Goal: Check status: Check status

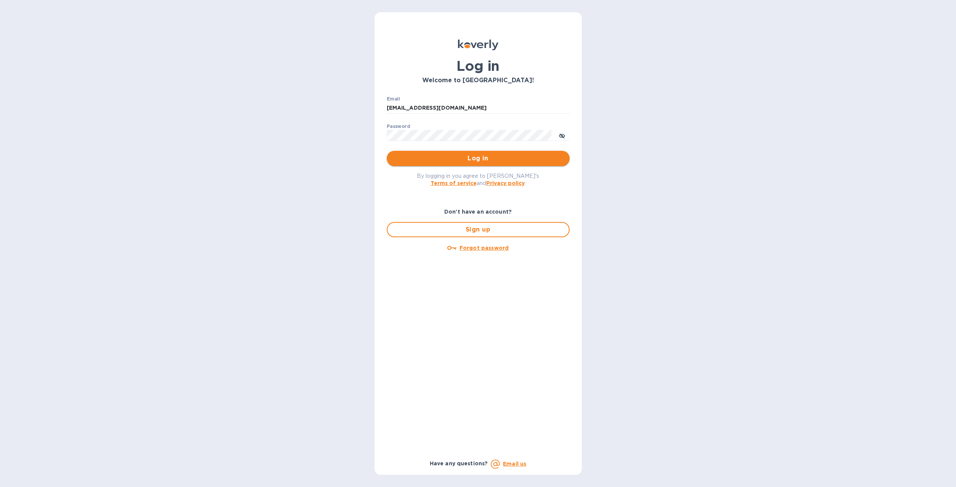
click at [446, 155] on span "Log in" at bounding box center [478, 158] width 171 height 9
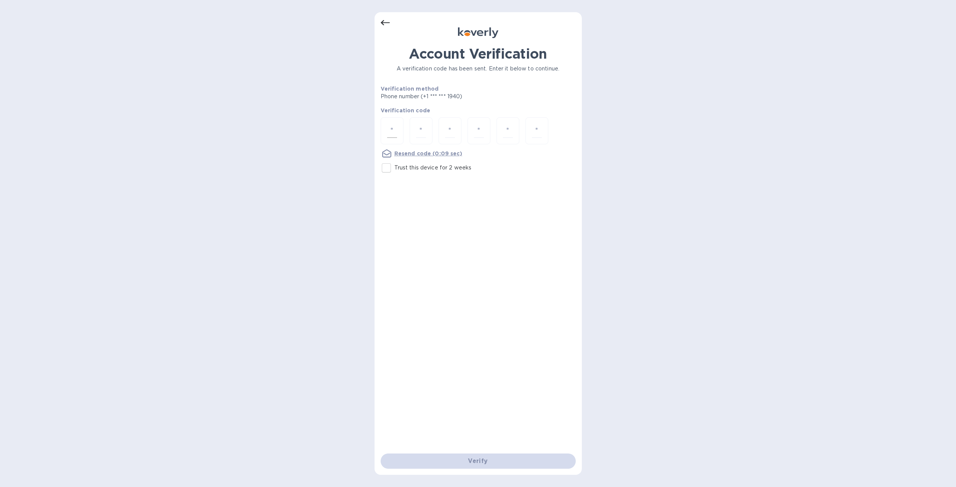
click at [387, 132] on input "number" at bounding box center [392, 131] width 10 height 14
type input "2"
type input "0"
type input "8"
type input "7"
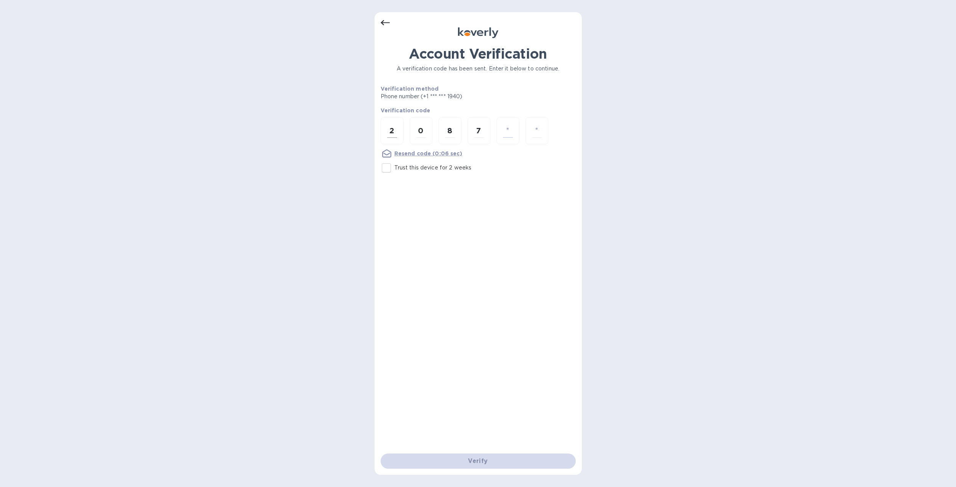
type input "1"
type input "8"
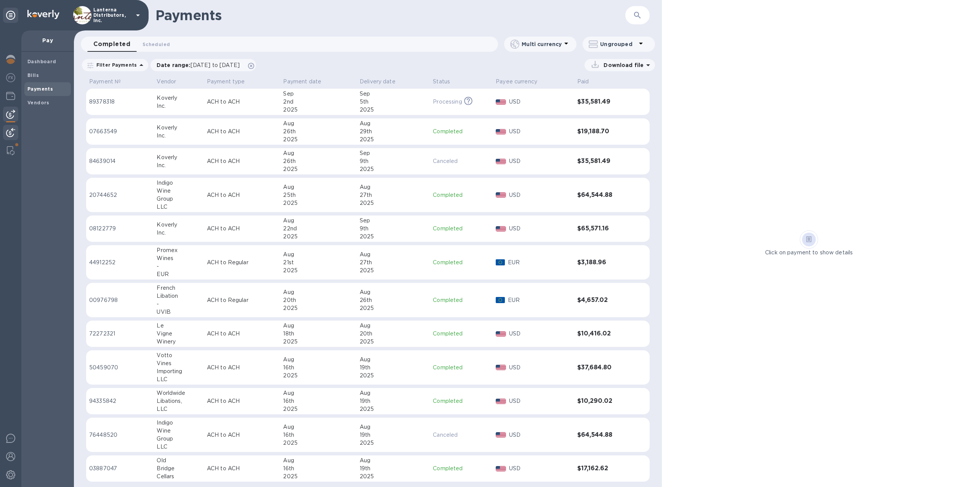
click at [12, 131] on img at bounding box center [10, 132] width 9 height 9
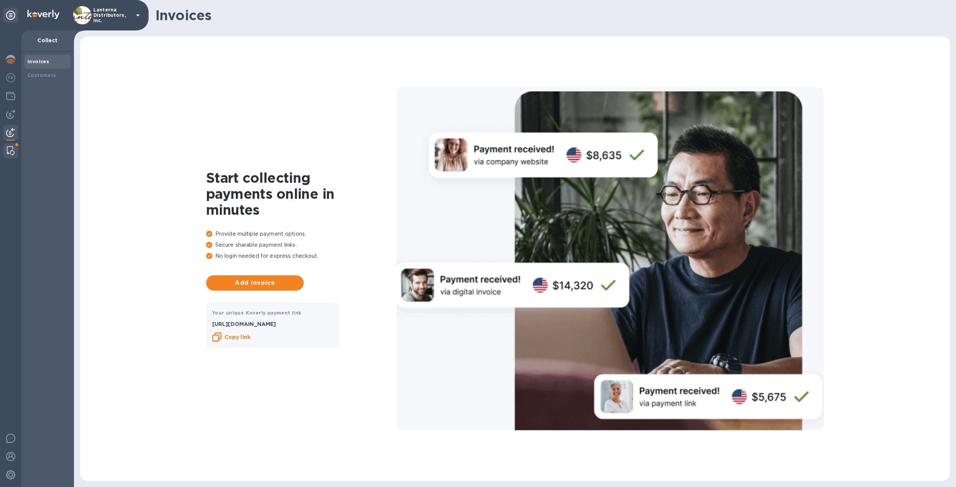
click at [12, 148] on img at bounding box center [11, 150] width 8 height 9
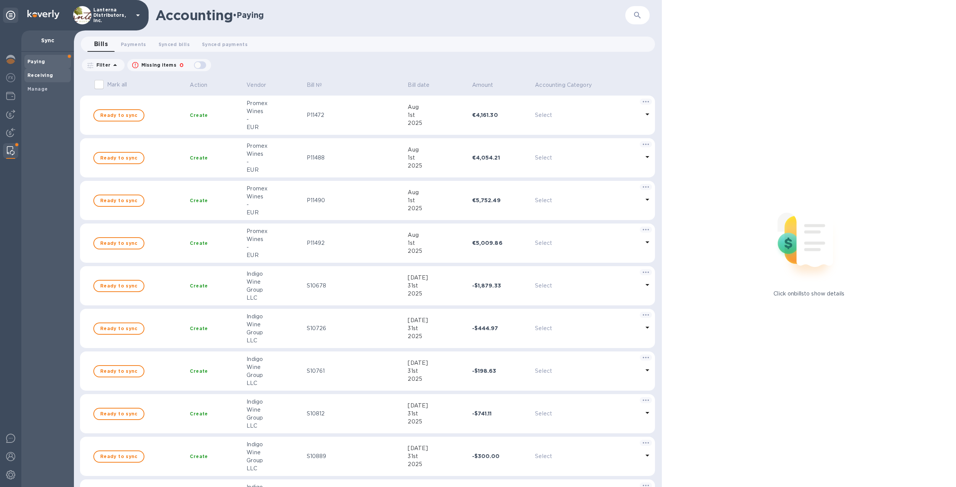
click at [46, 77] on b "Receiving" at bounding box center [40, 75] width 26 height 6
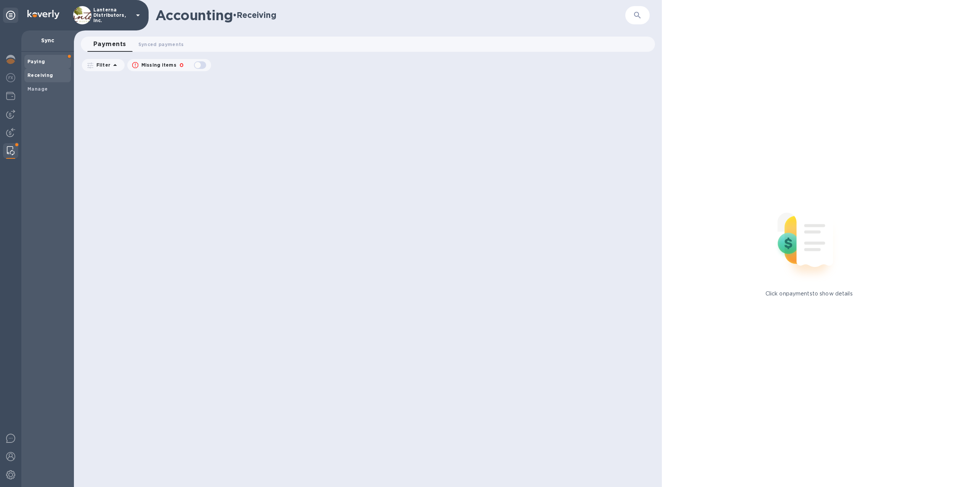
click at [53, 61] on span "Paying" at bounding box center [47, 62] width 40 height 8
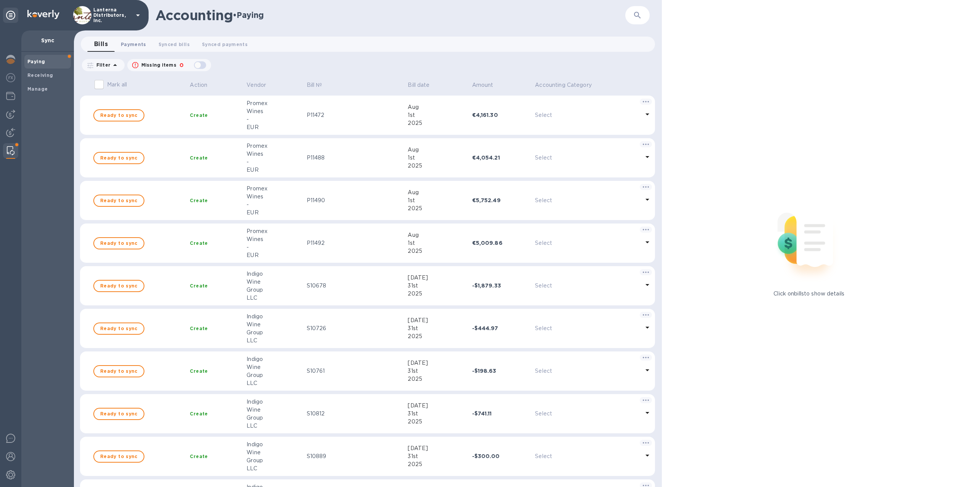
click at [138, 46] on span "Payments 0" at bounding box center [134, 44] width 26 height 8
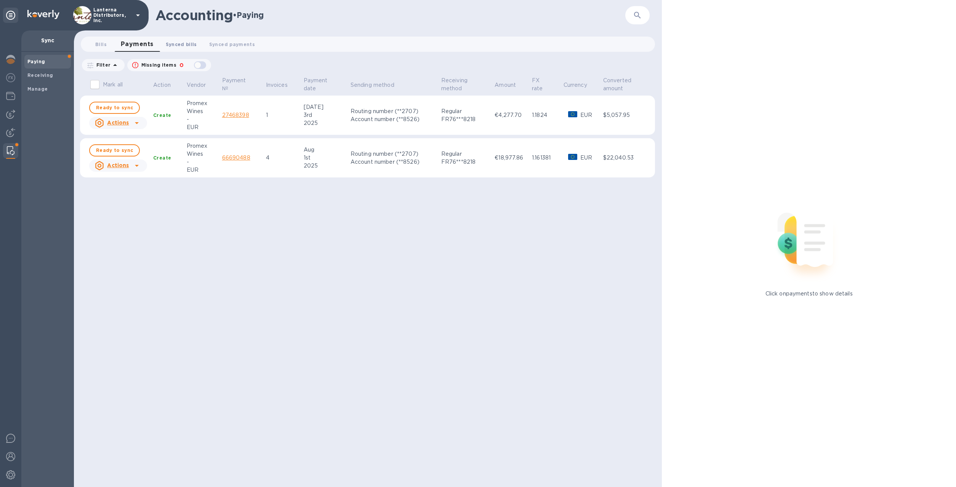
click at [181, 45] on span "Synced bills 0" at bounding box center [181, 44] width 31 height 8
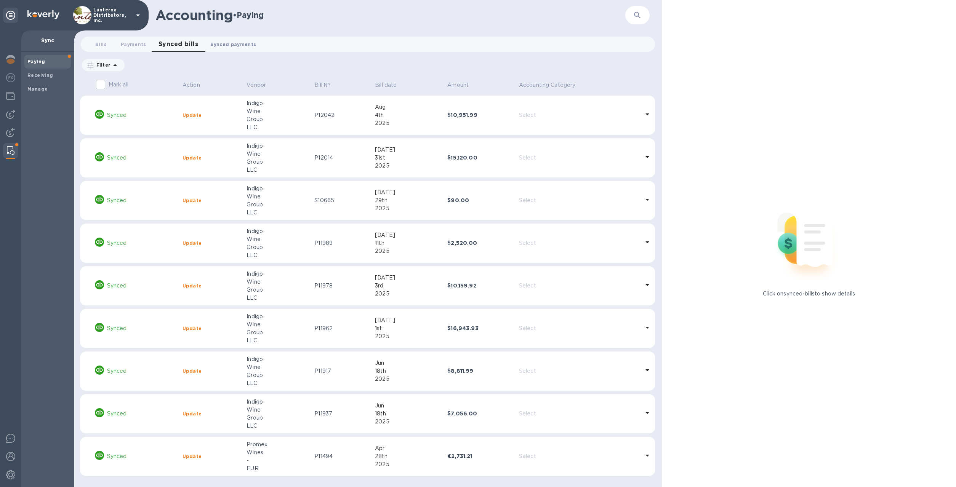
click at [241, 46] on span "Synced payments 0" at bounding box center [233, 44] width 46 height 8
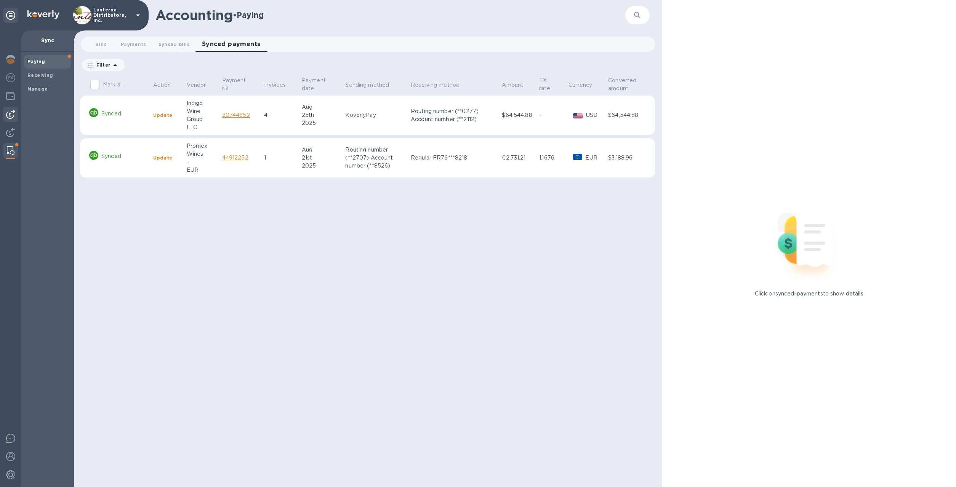
click at [9, 118] on img at bounding box center [10, 114] width 9 height 9
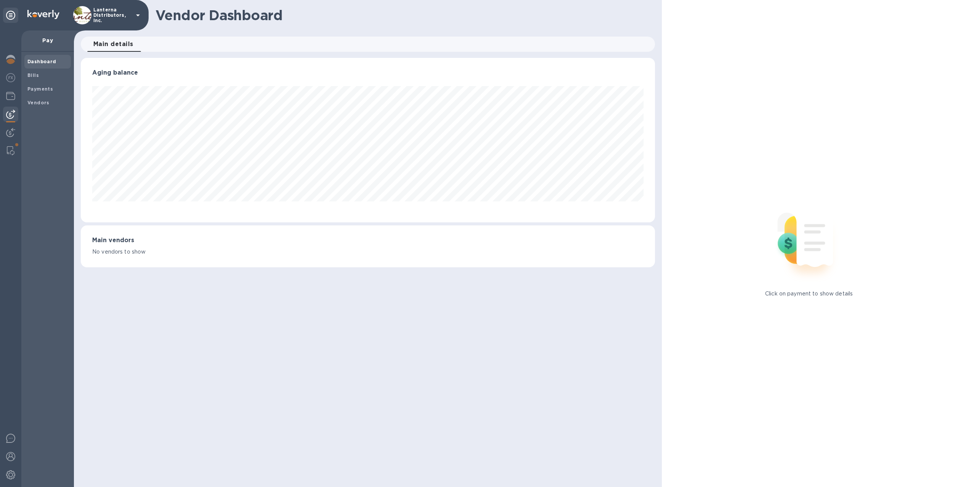
scroll to position [165, 574]
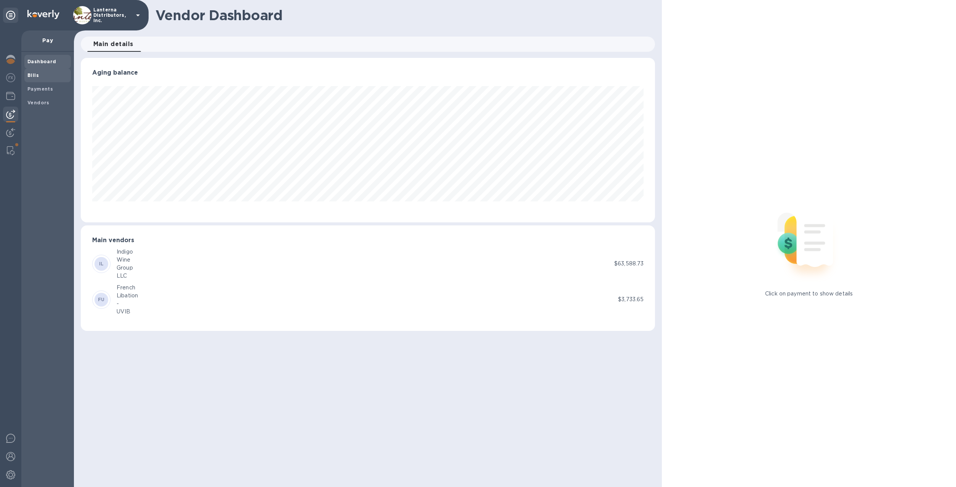
click at [30, 77] on b "Bills" at bounding box center [32, 75] width 11 height 6
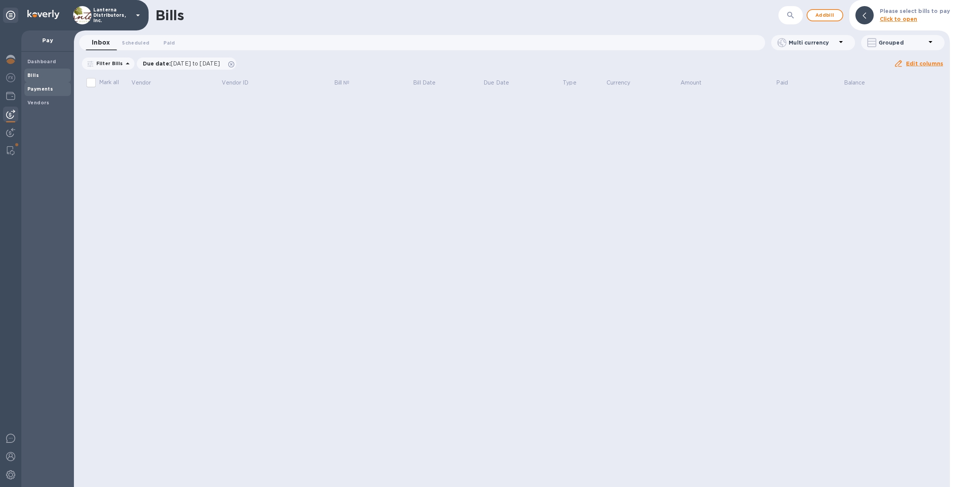
click at [40, 86] on span "Payments" at bounding box center [40, 89] width 26 height 8
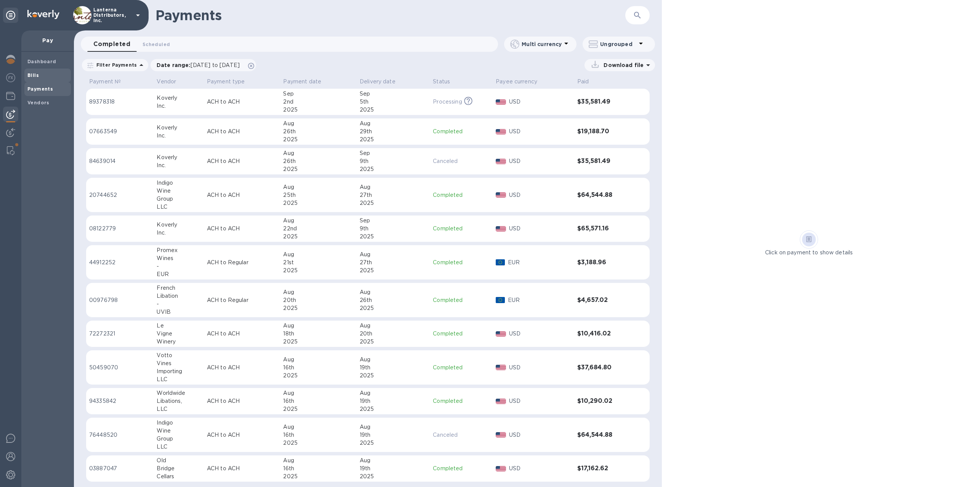
click at [39, 76] on span "Bills" at bounding box center [47, 76] width 40 height 8
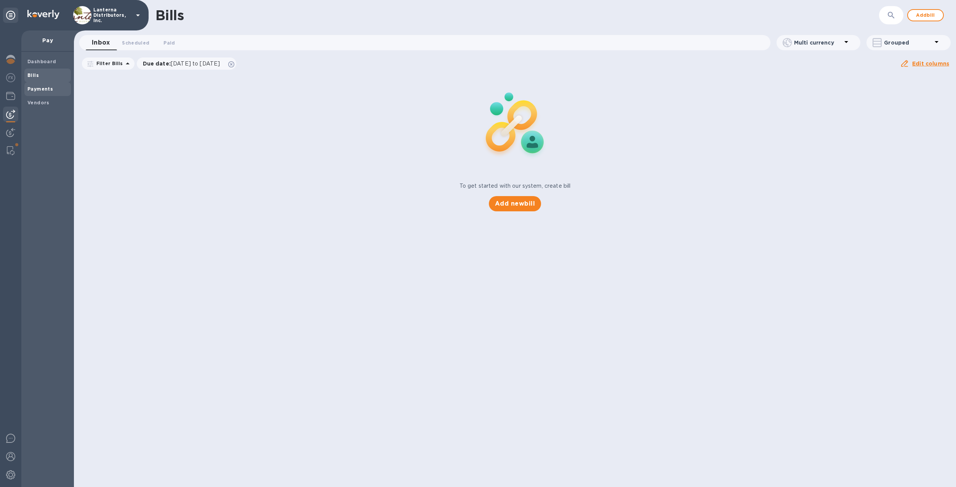
click at [40, 91] on b "Payments" at bounding box center [40, 89] width 26 height 6
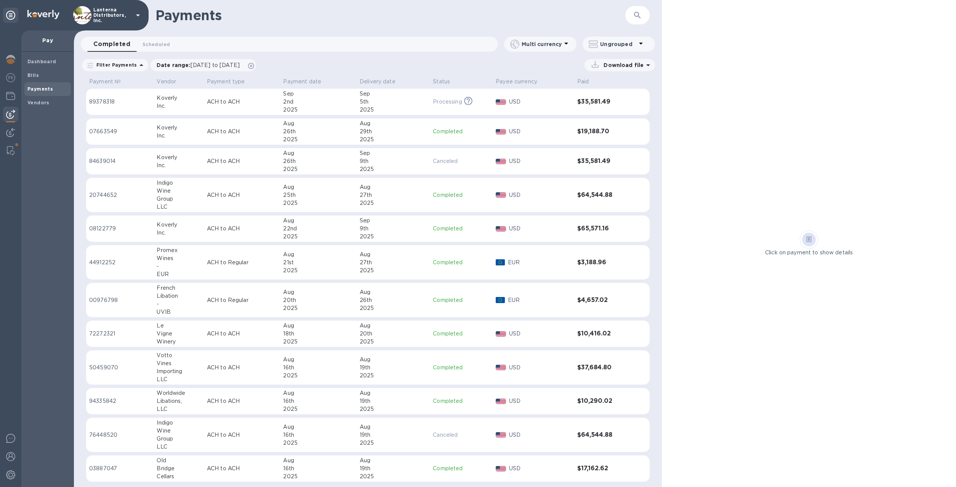
click at [337, 114] on div "2025" at bounding box center [318, 110] width 70 height 8
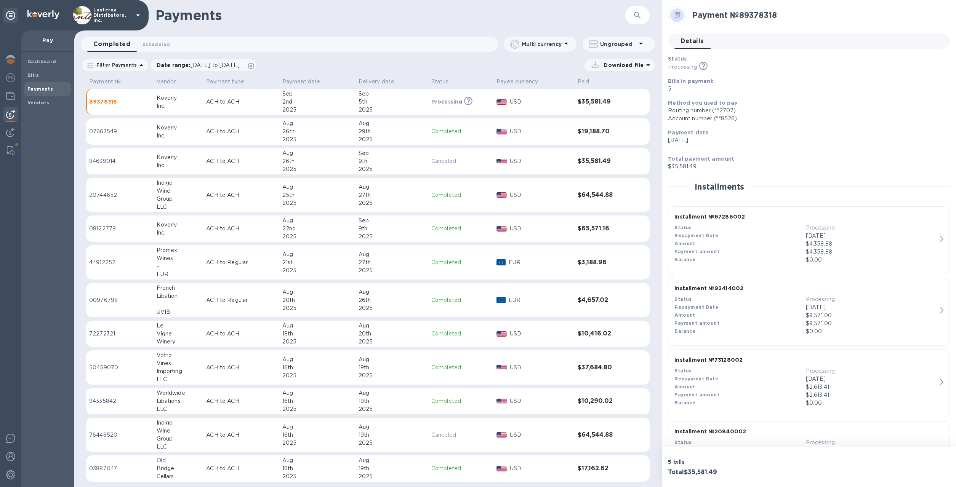
click at [212, 105] on p "ACH to ACH" at bounding box center [241, 102] width 70 height 8
click at [11, 61] on img at bounding box center [10, 59] width 9 height 9
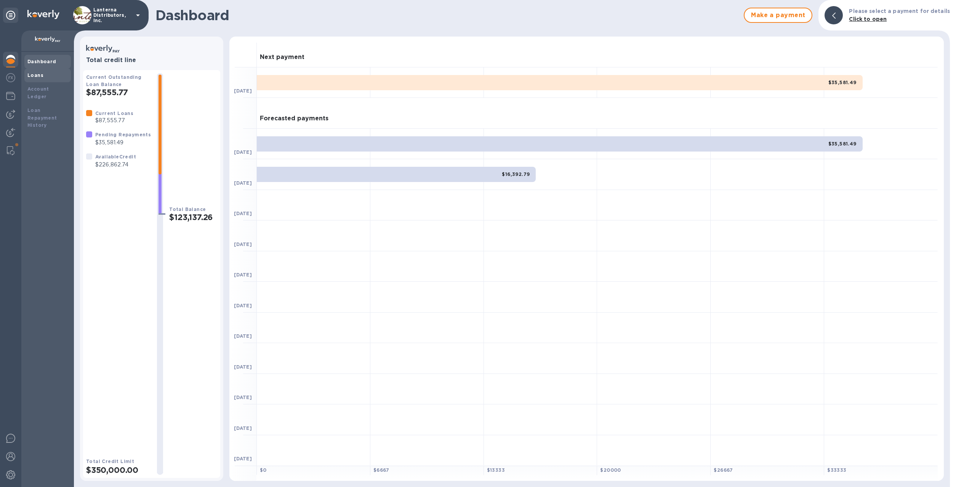
click at [38, 77] on b "Loans" at bounding box center [35, 75] width 16 height 6
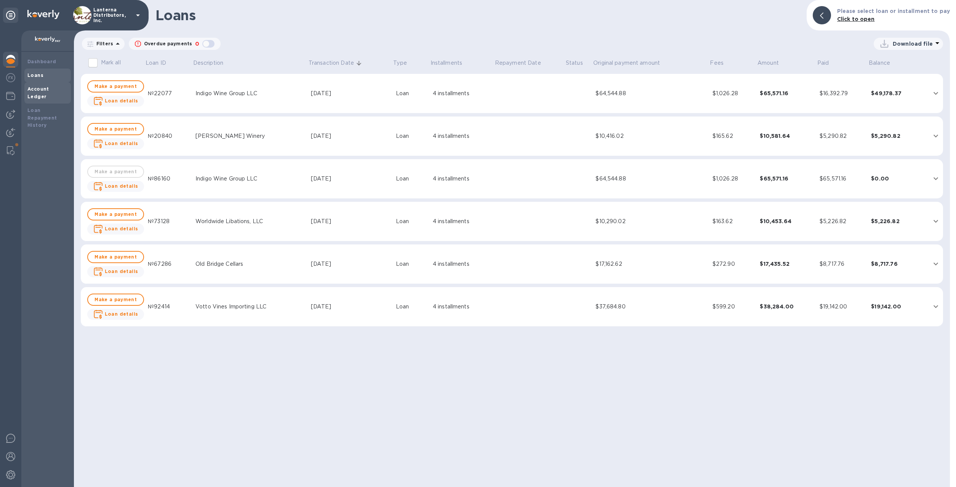
click at [45, 90] on b "Account Ledger" at bounding box center [38, 92] width 22 height 13
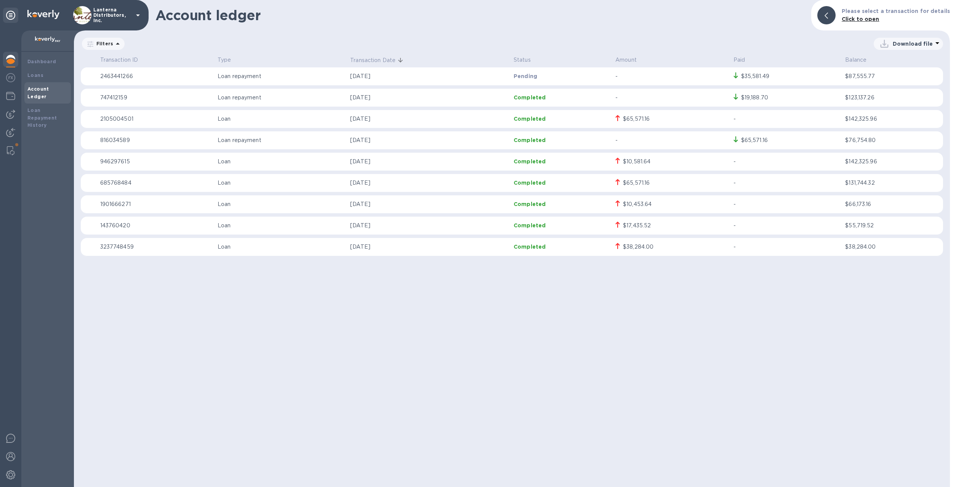
click at [692, 77] on p "-" at bounding box center [671, 76] width 112 height 8
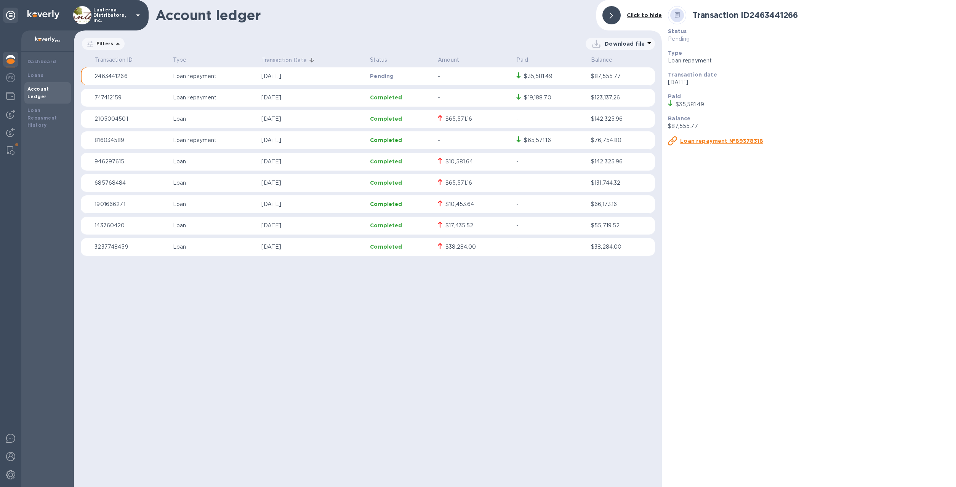
click at [489, 76] on p "-" at bounding box center [474, 76] width 72 height 8
click at [612, 18] on icon at bounding box center [611, 16] width 3 height 6
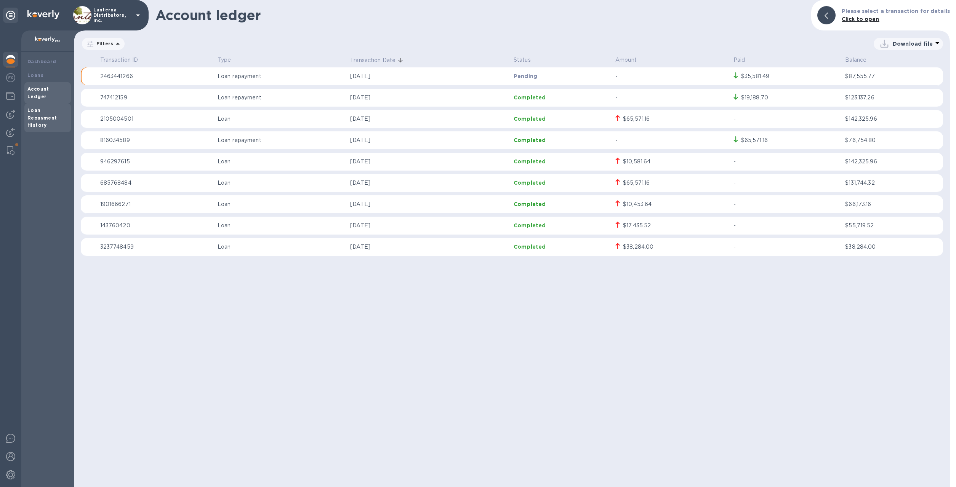
click at [52, 110] on b "Loan Repayment History" at bounding box center [42, 117] width 30 height 21
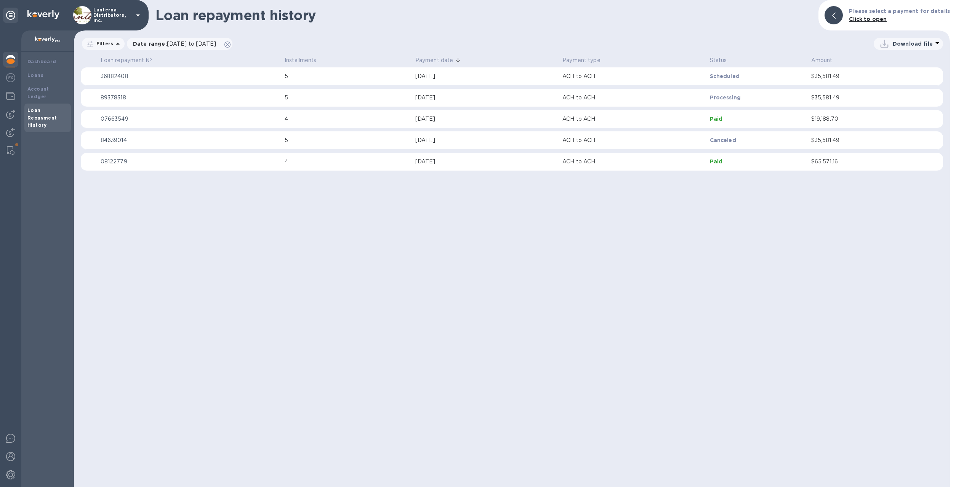
click at [569, 99] on p "ACH to ACH" at bounding box center [632, 98] width 141 height 8
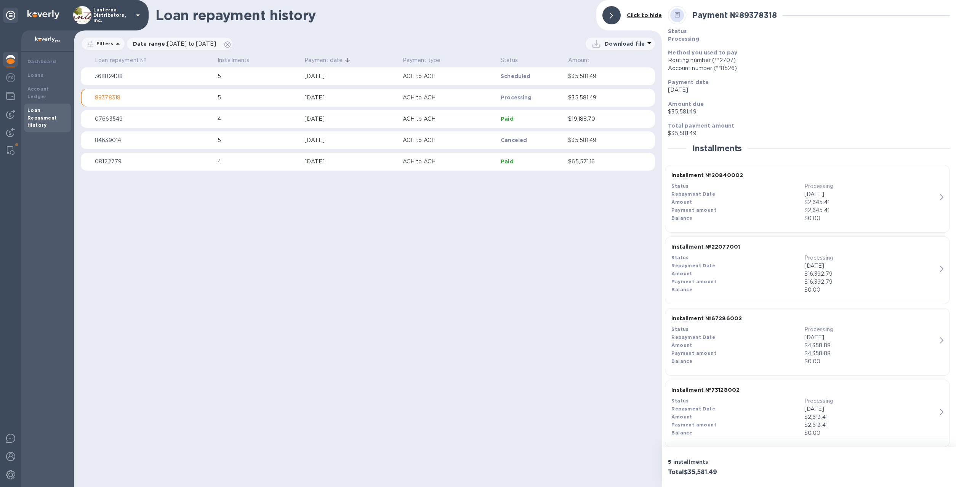
click at [611, 19] on div at bounding box center [611, 15] width 18 height 18
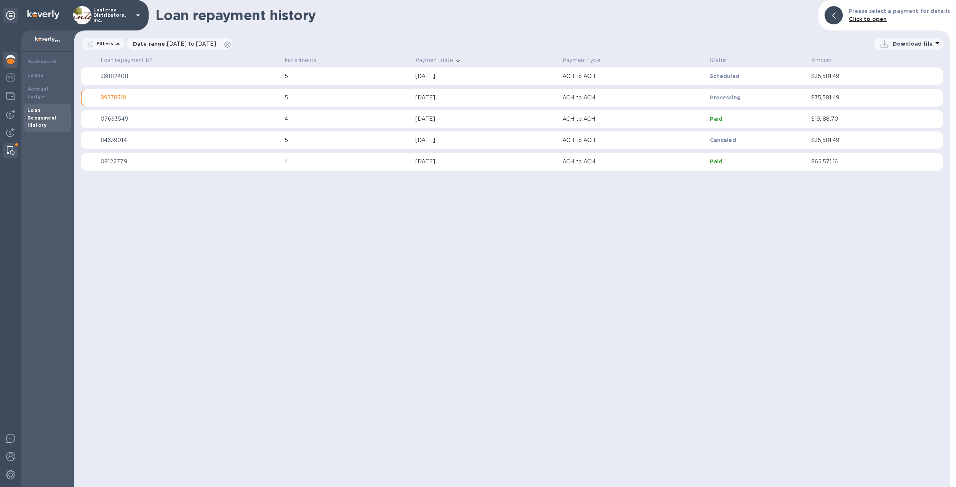
click at [12, 150] on img at bounding box center [11, 150] width 8 height 9
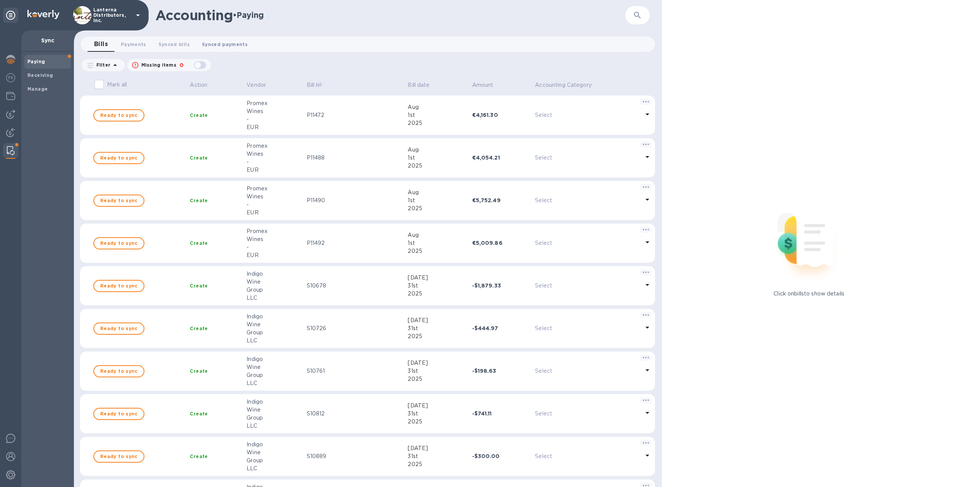
click at [221, 42] on span "Synced payments 0" at bounding box center [225, 44] width 46 height 8
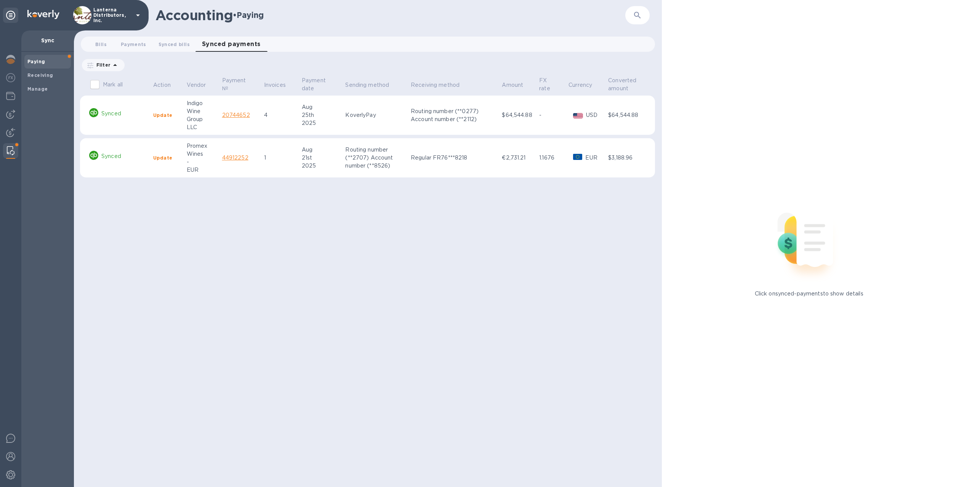
click at [320, 121] on div "2025" at bounding box center [321, 123] width 38 height 8
click at [164, 110] on td "Update" at bounding box center [167, 116] width 34 height 40
click at [240, 116] on link "20744652" at bounding box center [236, 115] width 28 height 6
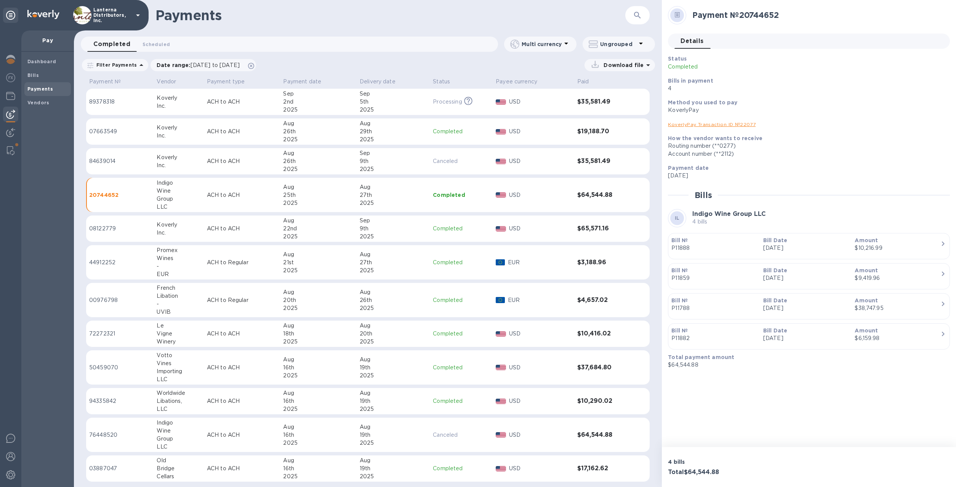
click at [466, 101] on icon "This payment is under compliance review, which may take up to 3 business days." at bounding box center [468, 101] width 8 height 8
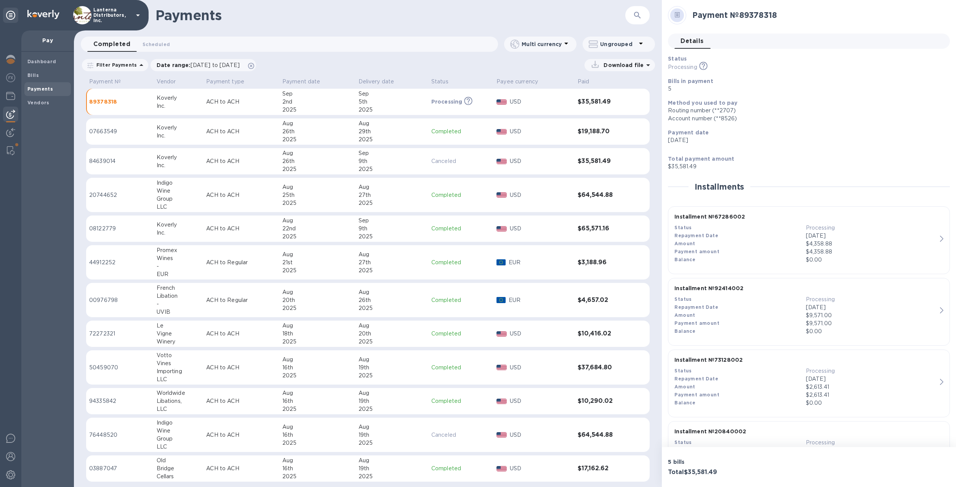
click at [469, 106] on div "This payment is under compliance review, which may take up to 3 business days." at bounding box center [466, 102] width 9 height 8
click at [489, 78] on th "Status" at bounding box center [460, 81] width 65 height 13
click at [470, 102] on icon at bounding box center [468, 101] width 8 height 8
click at [497, 92] on td "USD" at bounding box center [533, 102] width 81 height 27
click at [470, 102] on icon at bounding box center [468, 101] width 8 height 8
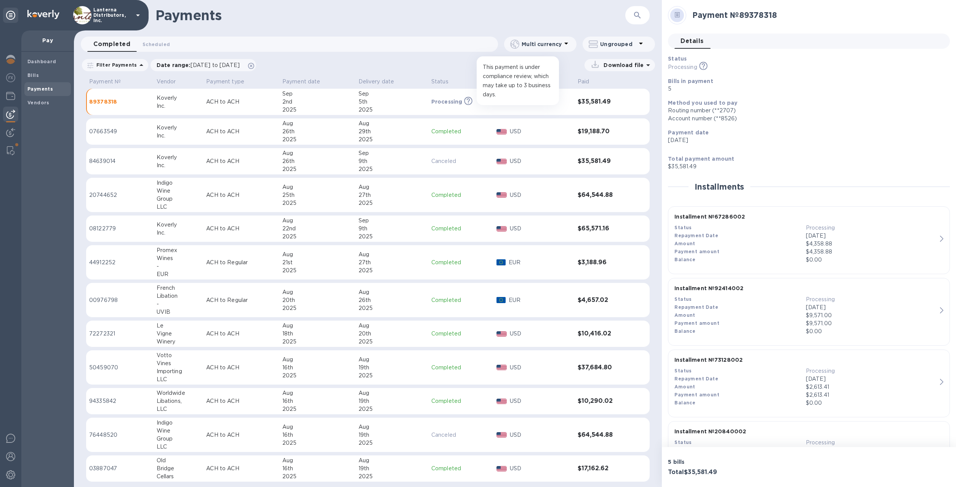
click at [470, 102] on icon at bounding box center [468, 101] width 8 height 8
click at [15, 42] on div at bounding box center [10, 258] width 21 height 457
